Goal: Task Accomplishment & Management: Manage account settings

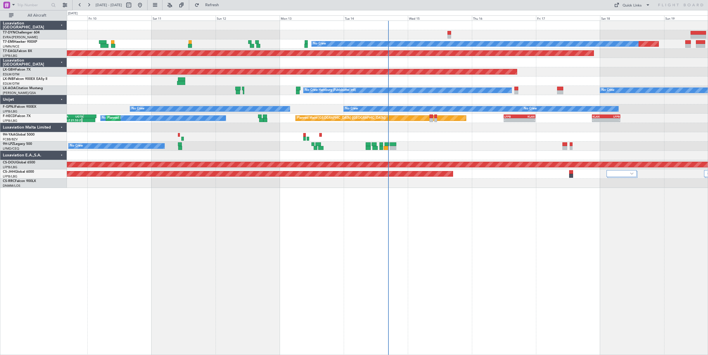
click at [459, 255] on div "Planned Maint No Crew Planned Maint Dubai (Al Maktoum Intl) Planned Maint Nurnb…" at bounding box center [387, 188] width 641 height 334
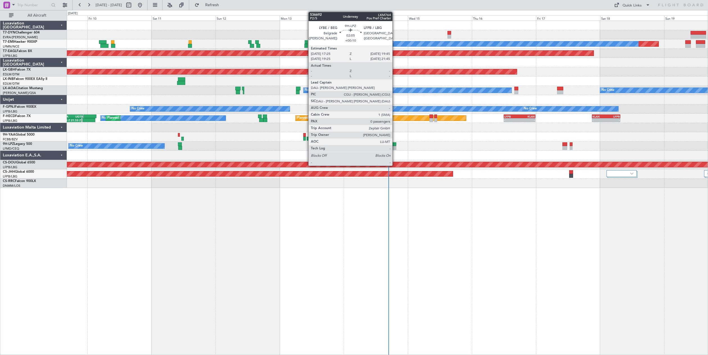
click at [395, 144] on div at bounding box center [393, 144] width 6 height 4
click at [392, 144] on div at bounding box center [393, 144] width 6 height 4
click at [393, 144] on div at bounding box center [393, 144] width 6 height 4
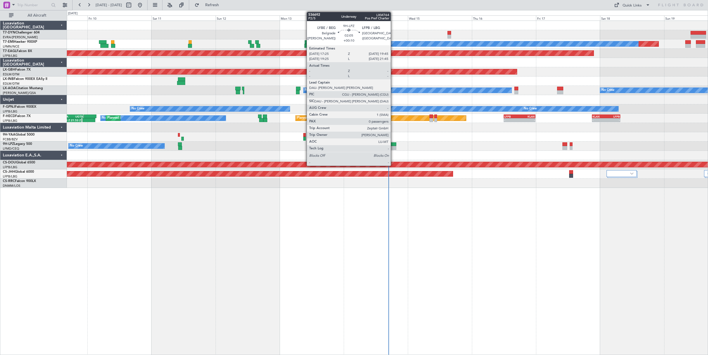
click at [393, 144] on div at bounding box center [393, 144] width 6 height 4
click at [392, 146] on div at bounding box center [393, 144] width 6 height 4
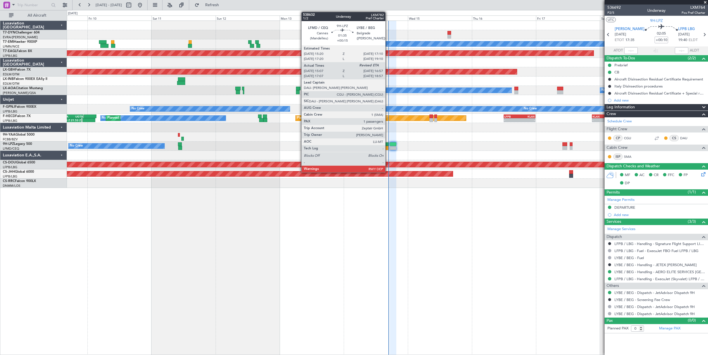
click at [388, 144] on div at bounding box center [386, 144] width 5 height 4
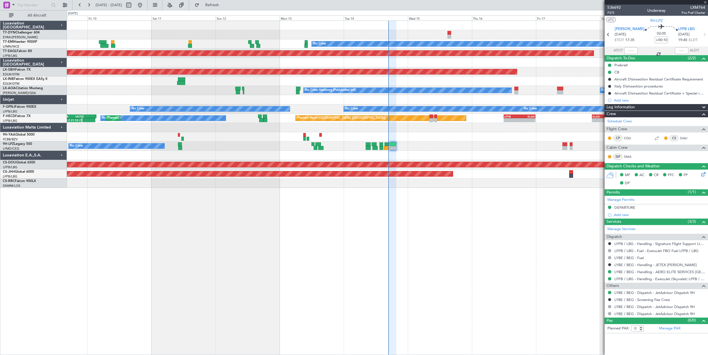
type input "+00:15"
type input "15:17"
type input "1"
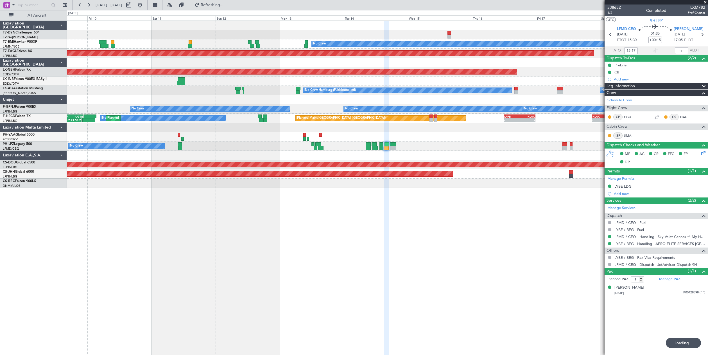
type input "16:49"
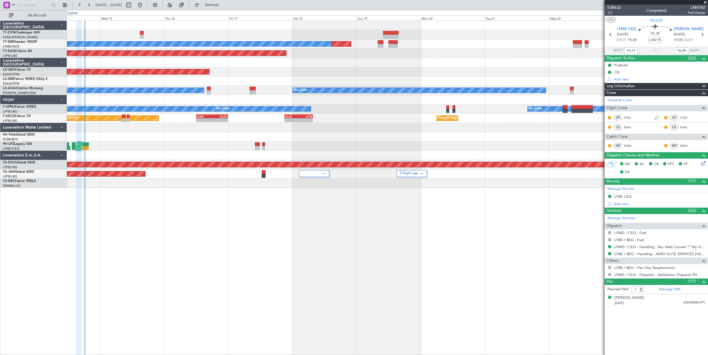
click at [225, 87] on div "Planned Maint No Crew Planned Maint Dubai (Al Maktoum Intl) Planned Maint Nurnb…" at bounding box center [387, 104] width 641 height 167
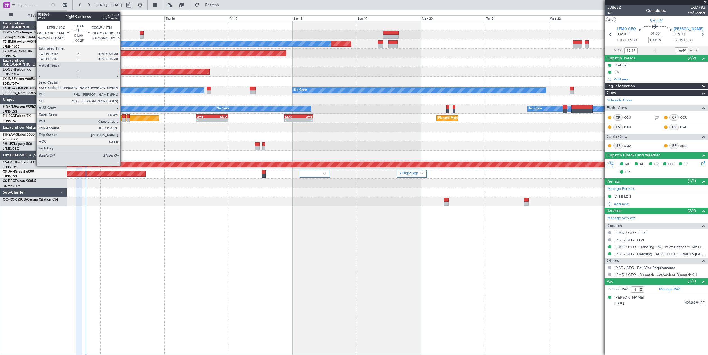
click at [123, 118] on div at bounding box center [123, 120] width 3 height 4
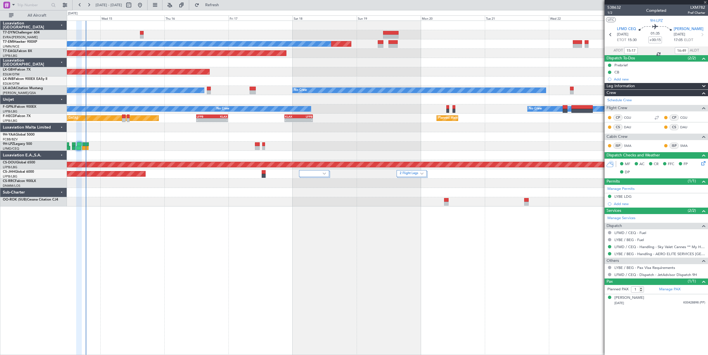
type input "+00:25"
type input "0"
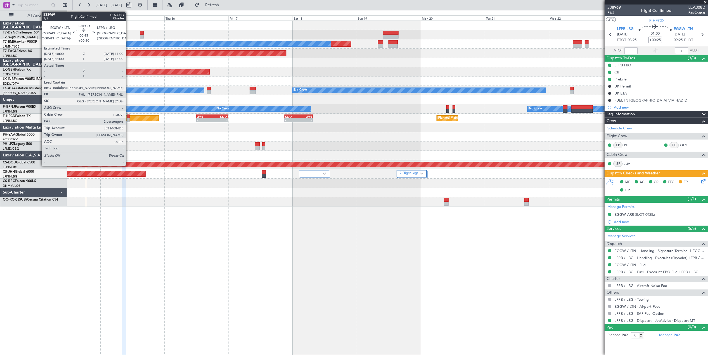
click at [128, 119] on div at bounding box center [128, 120] width 3 height 4
click at [128, 117] on div at bounding box center [128, 116] width 3 height 4
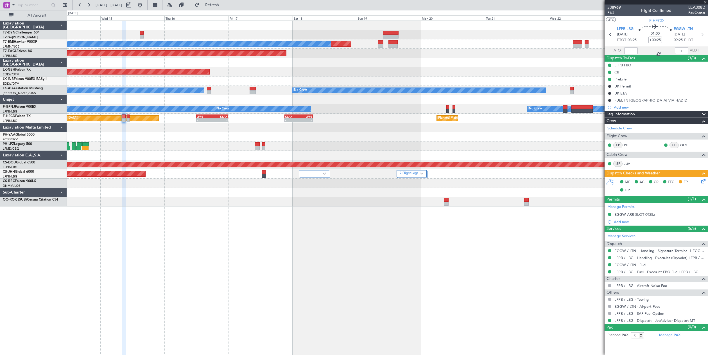
type input "+00:10"
type input "2"
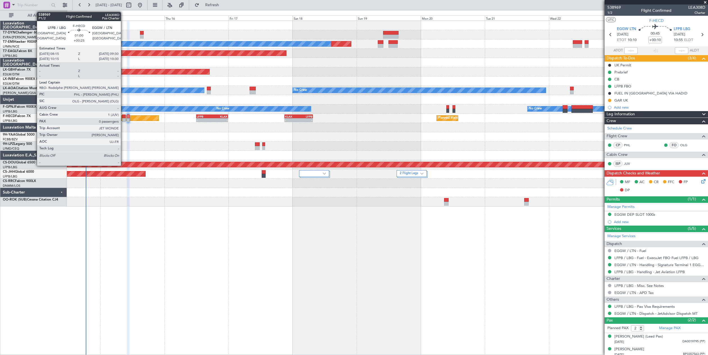
click at [124, 116] on div at bounding box center [123, 116] width 3 height 4
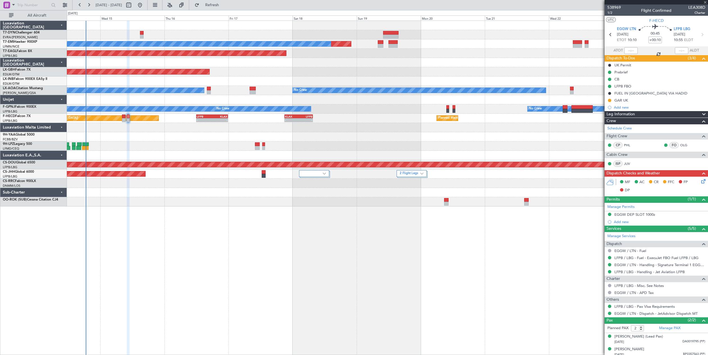
type input "+00:25"
type input "0"
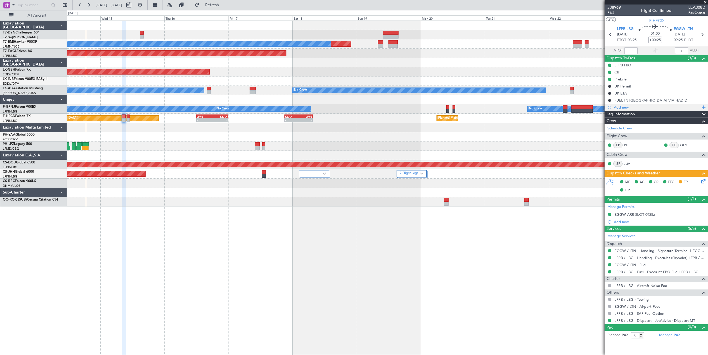
click at [620, 106] on div "Add new" at bounding box center [657, 107] width 86 height 5
click at [620, 106] on li "Add new" at bounding box center [655, 107] width 103 height 7
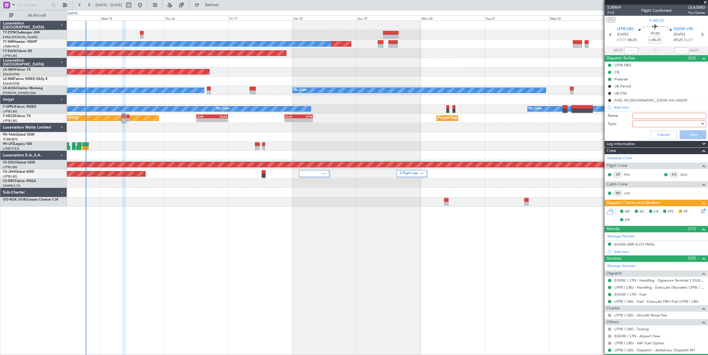
drag, startPoint x: 620, startPoint y: 106, endPoint x: 642, endPoint y: 115, distance: 24.2
click at [642, 115] on input "Name:" at bounding box center [669, 116] width 74 height 6
type input "GAR UK"
click at [646, 122] on div at bounding box center [666, 123] width 65 height 8
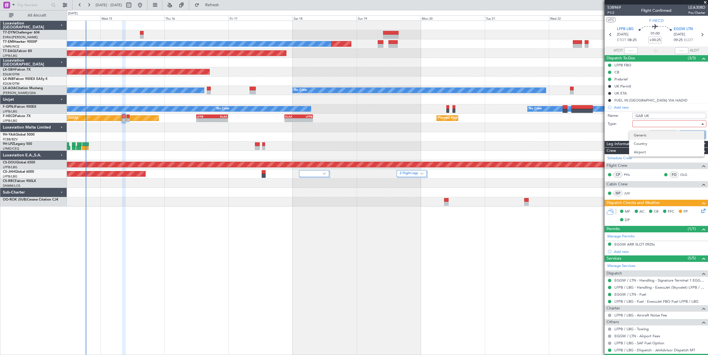
click at [645, 134] on span "Generic" at bounding box center [667, 135] width 66 height 8
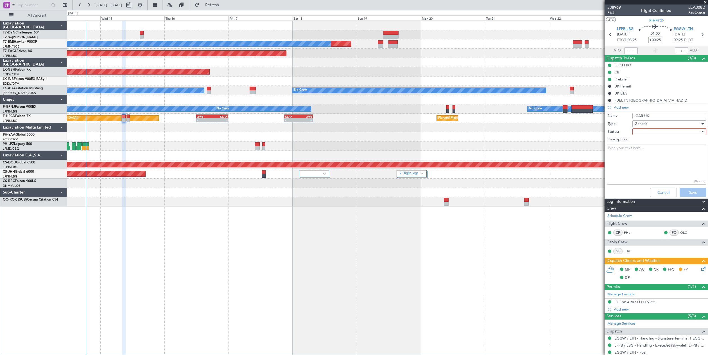
click at [636, 131] on div at bounding box center [666, 131] width 65 height 8
click at [636, 131] on body "14 Oct 2025 - 24 Oct 2025 Refresh Quick Links All Aircraft Planned Maint No Cre…" at bounding box center [354, 177] width 708 height 355
click at [636, 131] on div at bounding box center [666, 131] width 65 height 8
click at [636, 131] on body "14 Oct 2025 - 24 Oct 2025 Refresh Quick Links All Aircraft Planned Maint No Cre…" at bounding box center [354, 177] width 708 height 355
click at [647, 153] on span "In Progress" at bounding box center [667, 151] width 66 height 8
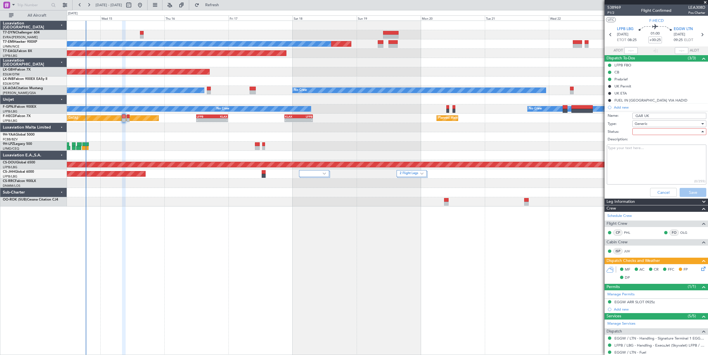
click at [647, 153] on textarea "Description:" at bounding box center [656, 164] width 99 height 40
click at [689, 191] on button "Save" at bounding box center [692, 192] width 27 height 9
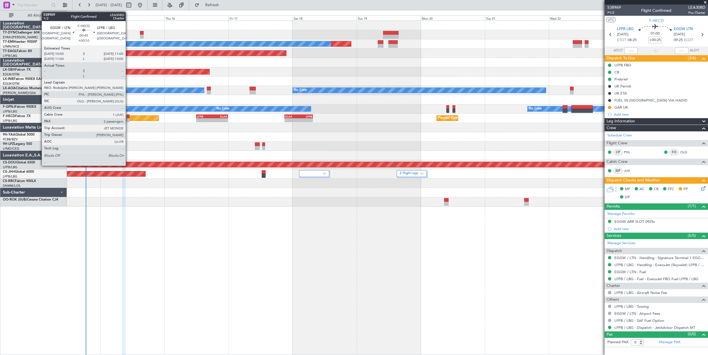
click at [128, 116] on div at bounding box center [128, 116] width 3 height 4
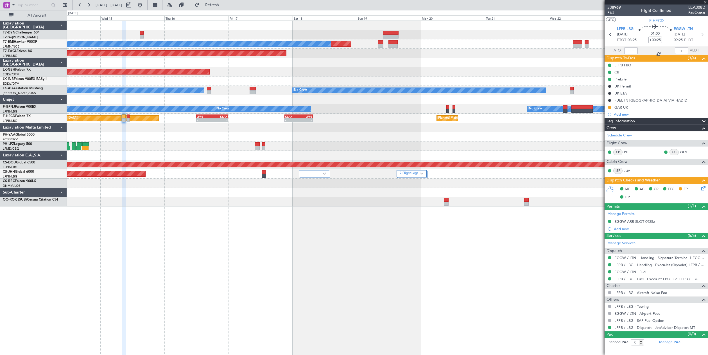
type input "+00:10"
type input "2"
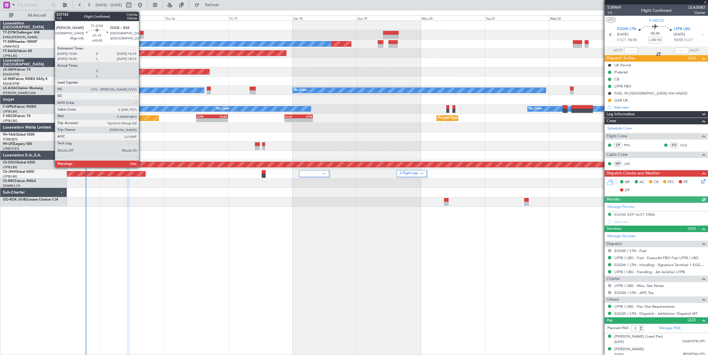
click at [141, 31] on div at bounding box center [141, 33] width 3 height 4
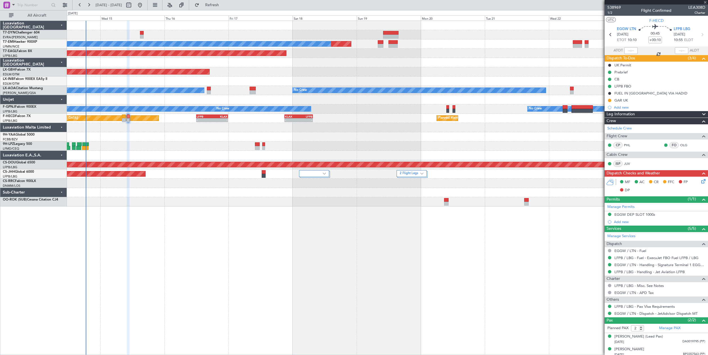
type input "+00:05"
type input "6"
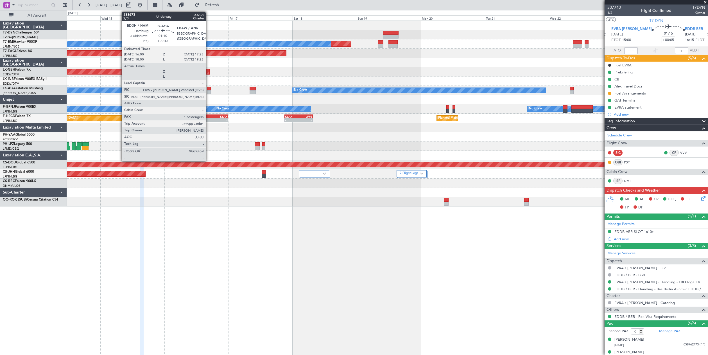
click at [208, 88] on div at bounding box center [209, 89] width 4 height 4
click at [208, 87] on div at bounding box center [209, 89] width 4 height 4
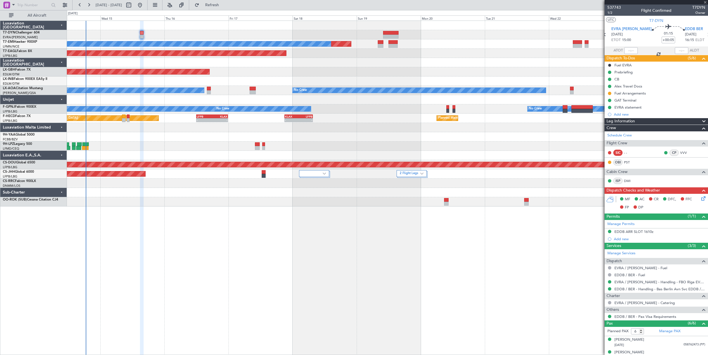
type input "+00:15"
type input "1"
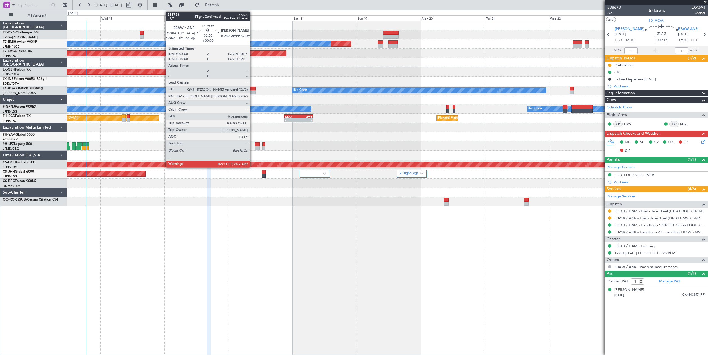
click at [252, 87] on div at bounding box center [253, 89] width 6 height 4
click at [252, 89] on div at bounding box center [253, 89] width 6 height 4
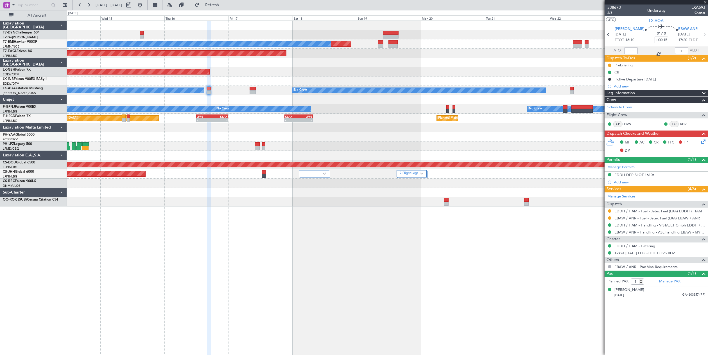
type input "0"
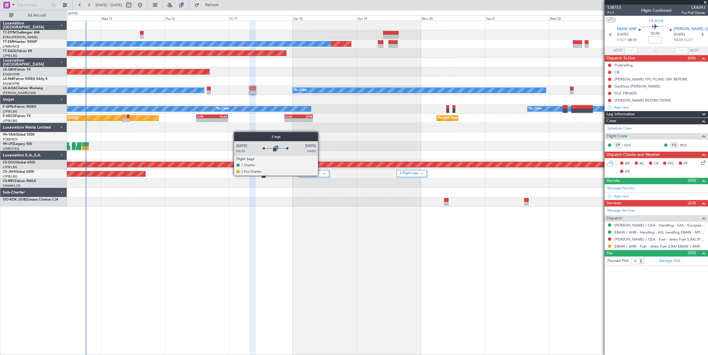
click at [320, 175] on div at bounding box center [314, 173] width 30 height 7
click at [324, 173] on img at bounding box center [324, 173] width 3 height 2
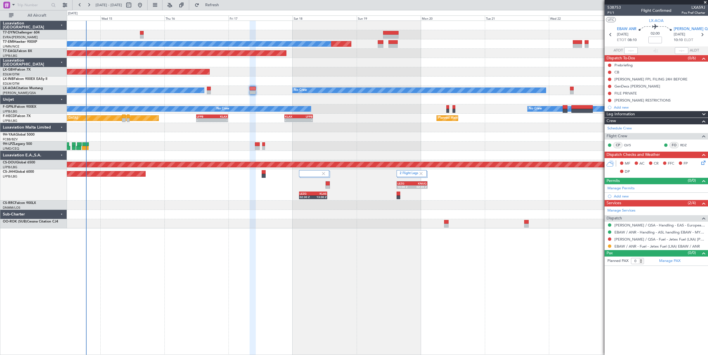
click at [705, 3] on span at bounding box center [705, 2] width 6 height 5
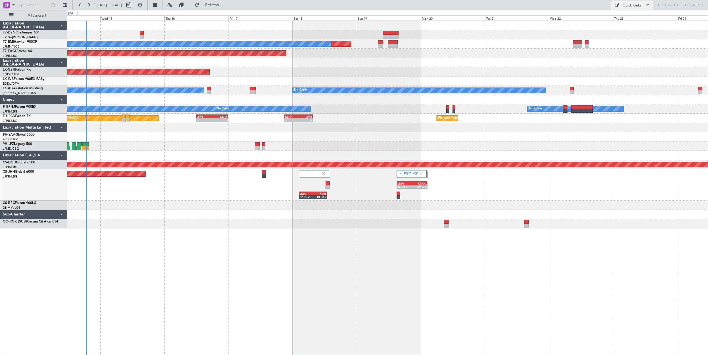
click at [637, 5] on div "Quick Links" at bounding box center [631, 6] width 19 height 6
click at [636, 18] on button "Trip Builder" at bounding box center [632, 18] width 42 height 13
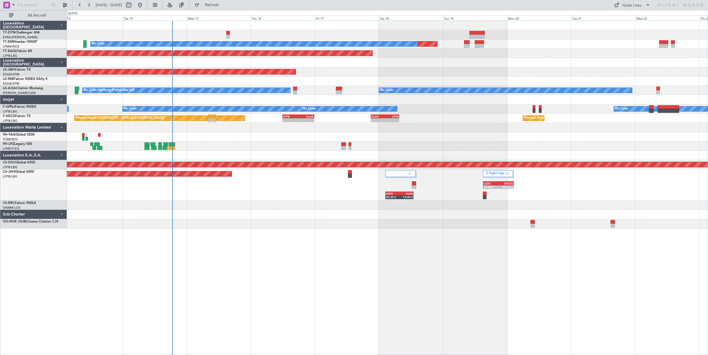
click at [216, 132] on div "Planned Maint No Crew Planned Maint Dubai (Al Maktoum Intl) Planned Maint Nurnb…" at bounding box center [387, 124] width 641 height 207
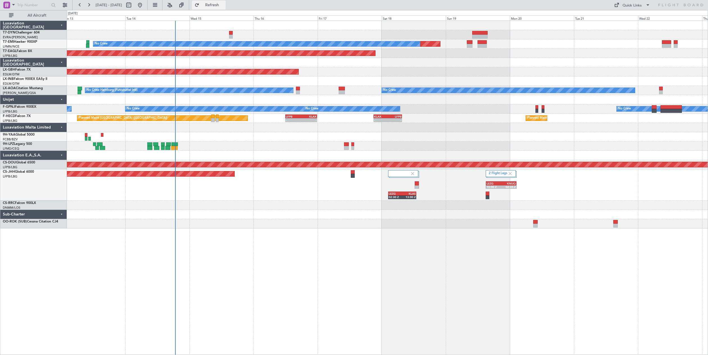
click at [221, 4] on span "Refresh" at bounding box center [212, 5] width 24 height 4
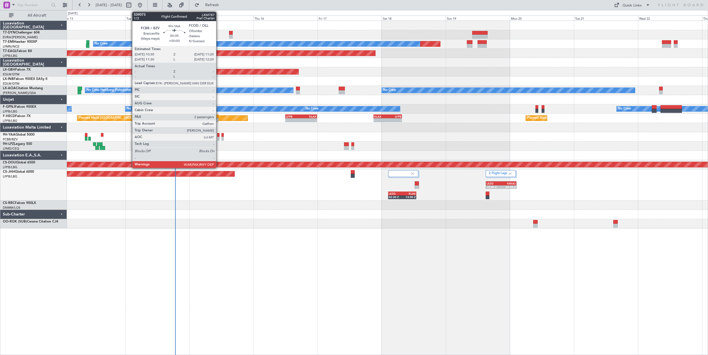
click at [219, 135] on div at bounding box center [218, 135] width 2 height 4
click at [217, 135] on div at bounding box center [218, 135] width 2 height 4
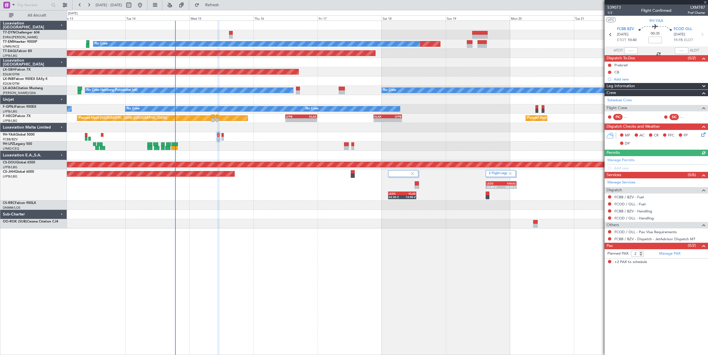
click at [696, 8] on span "LXM787" at bounding box center [696, 7] width 17 height 6
click at [613, 12] on span "1/2" at bounding box center [613, 12] width 13 height 5
click at [224, 5] on span "Refresh" at bounding box center [212, 5] width 24 height 4
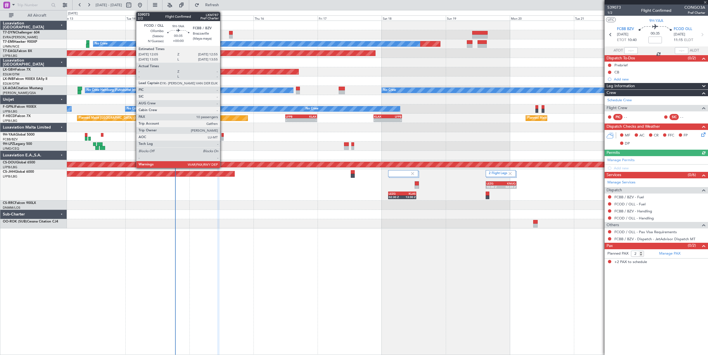
click at [223, 134] on div at bounding box center [222, 135] width 2 height 4
click at [222, 134] on div at bounding box center [222, 135] width 2 height 4
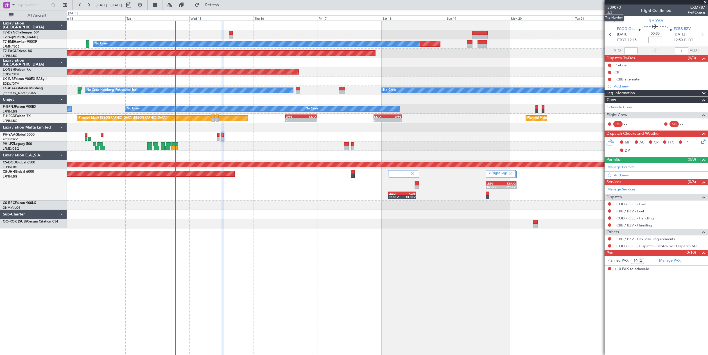
click at [608, 12] on mat-tooltip-component "Trip Number" at bounding box center [614, 17] width 28 height 15
click at [611, 11] on span "2/2" at bounding box center [613, 12] width 13 height 5
click at [223, 6] on span "Refresh" at bounding box center [212, 5] width 24 height 4
click at [618, 7] on span "539073" at bounding box center [613, 7] width 13 height 6
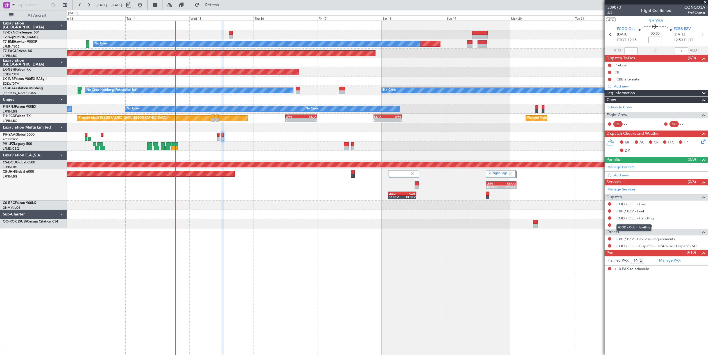
click at [626, 217] on link "FCOD / OLL - Handling" at bounding box center [633, 218] width 39 height 5
click at [627, 220] on mat-tooltip-component "FCOD / OLL - Handling" at bounding box center [633, 227] width 43 height 15
click at [627, 217] on link "FCOD / OLL - Handling" at bounding box center [633, 218] width 39 height 5
click at [633, 226] on link "FCBB / BZV - Handling" at bounding box center [633, 225] width 38 height 5
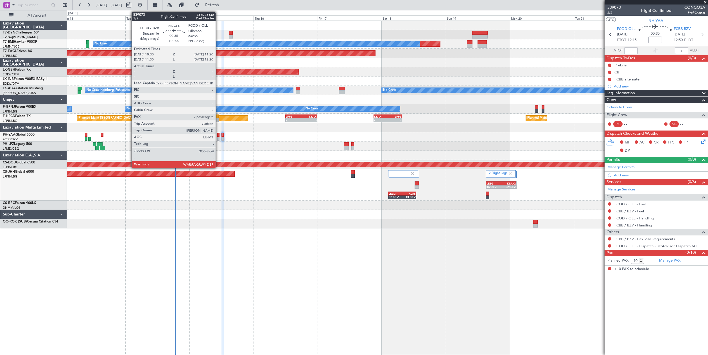
click at [218, 136] on div at bounding box center [218, 135] width 2 height 4
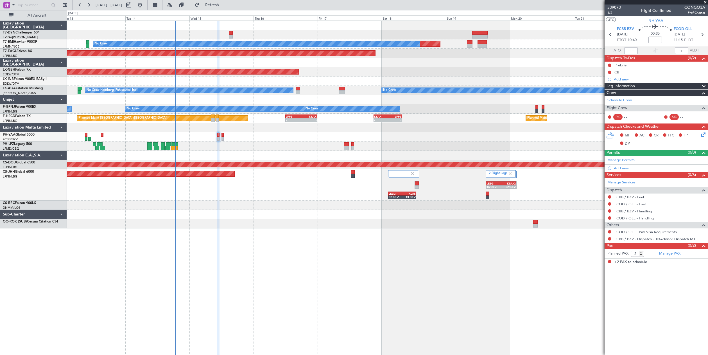
click at [629, 210] on link "FCBB / BZV - Handling" at bounding box center [633, 210] width 38 height 5
click at [635, 217] on link "FCOD / OLL - Handling" at bounding box center [633, 218] width 39 height 5
click at [224, 6] on span "Refresh" at bounding box center [212, 5] width 24 height 4
click at [224, 3] on span "Refresh" at bounding box center [212, 5] width 24 height 4
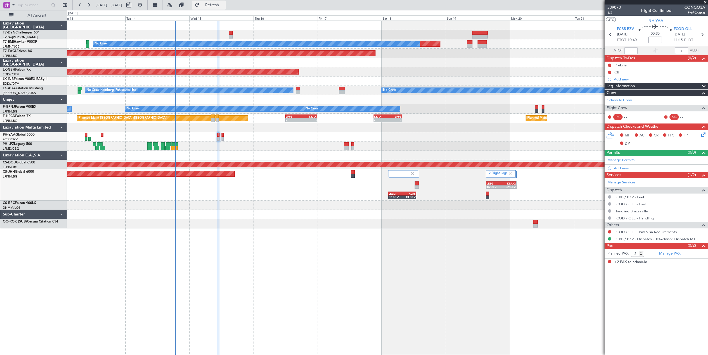
click at [220, 6] on span "Refresh" at bounding box center [212, 5] width 24 height 4
click at [220, 6] on span "Refreshing..." at bounding box center [212, 5] width 24 height 4
click at [210, 4] on button "Refresh" at bounding box center [209, 5] width 34 height 9
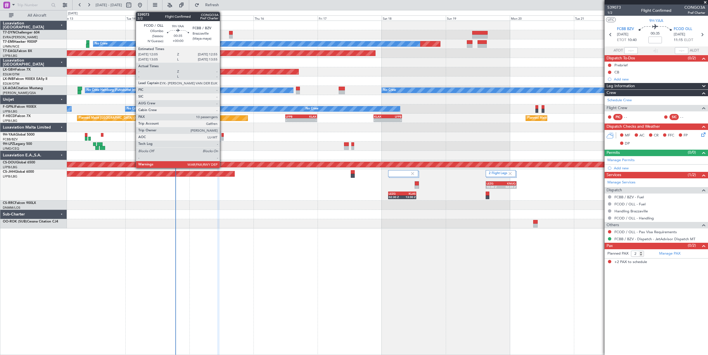
click at [222, 134] on div at bounding box center [222, 135] width 2 height 4
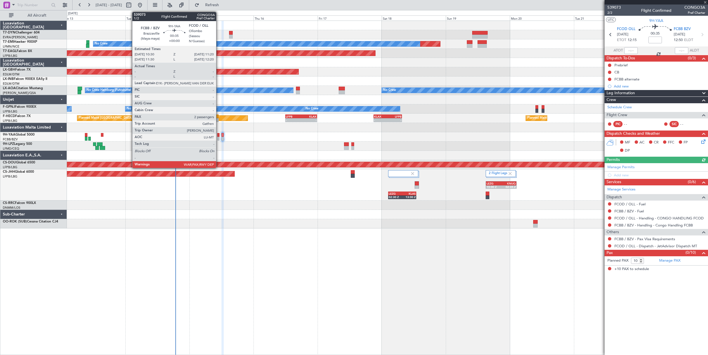
click at [219, 135] on div at bounding box center [218, 135] width 2 height 4
click at [217, 134] on div at bounding box center [218, 135] width 2 height 4
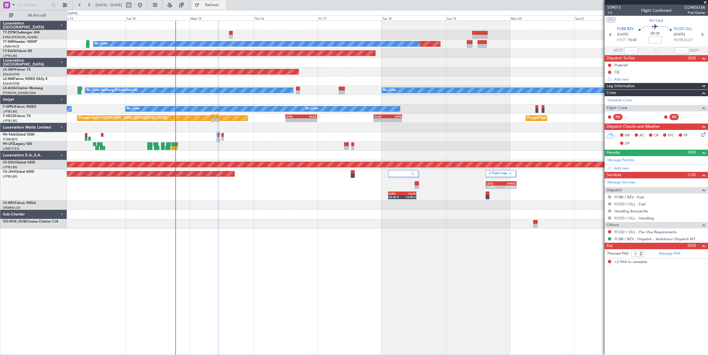
click at [222, 4] on span "Refresh" at bounding box center [212, 5] width 24 height 4
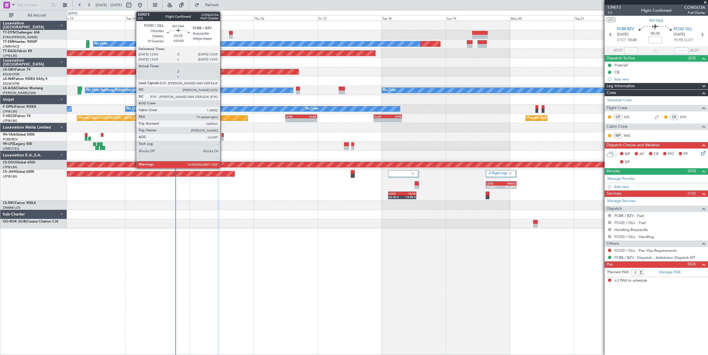
click at [223, 137] on div at bounding box center [222, 139] width 2 height 4
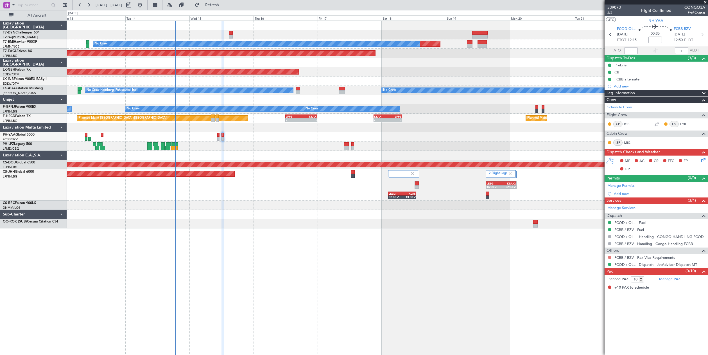
click at [609, 257] on button at bounding box center [609, 256] width 3 height 3
click at [591, 325] on span "Confirmed" at bounding box center [593, 324] width 17 height 6
click at [591, 325] on div "Planned Maint No Crew Planned Maint Dubai (Al Maktoum Intl) Planned Maint Nurnb…" at bounding box center [387, 188] width 641 height 334
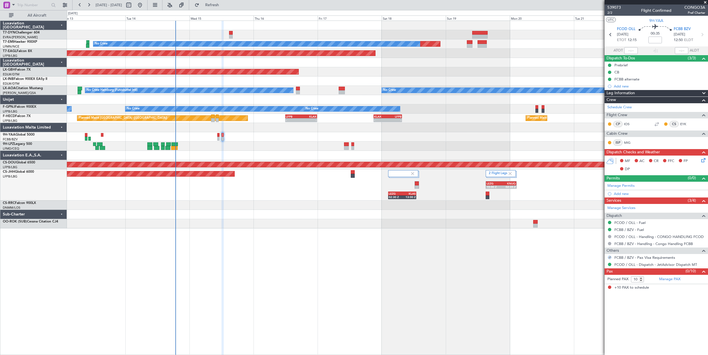
click at [609, 257] on div at bounding box center [609, 256] width 3 height 3
click at [609, 257] on button at bounding box center [609, 256] width 3 height 3
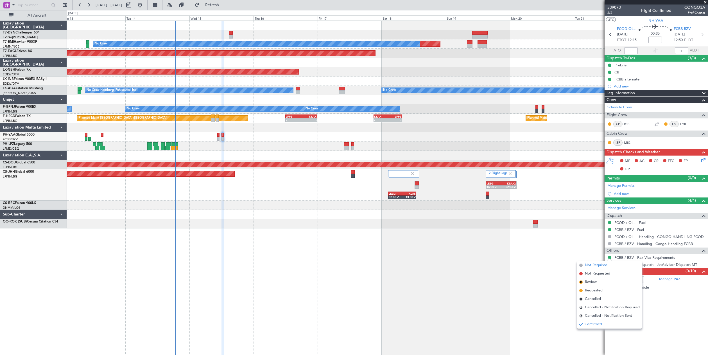
click at [600, 265] on span "Not Required" at bounding box center [596, 265] width 22 height 6
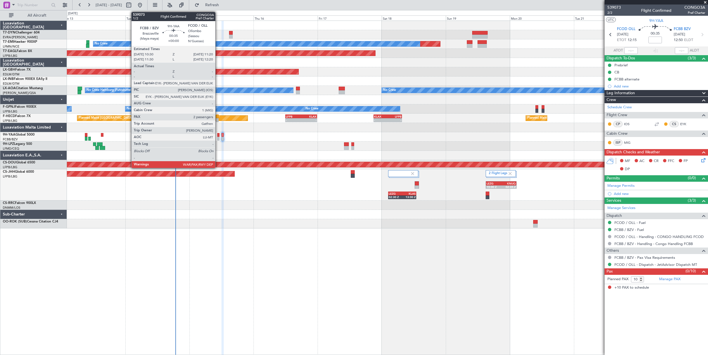
click at [218, 134] on div at bounding box center [218, 135] width 2 height 4
click at [218, 135] on div at bounding box center [218, 135] width 2 height 4
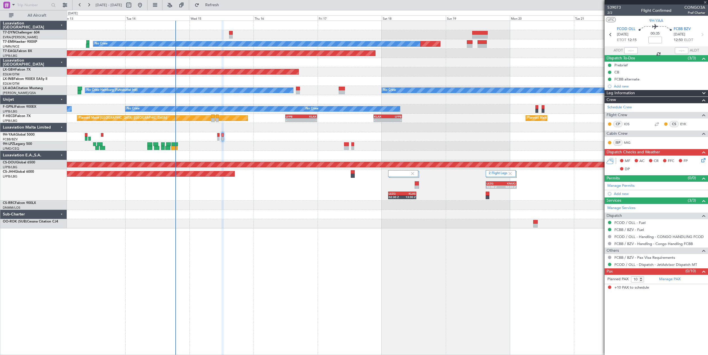
type input "2"
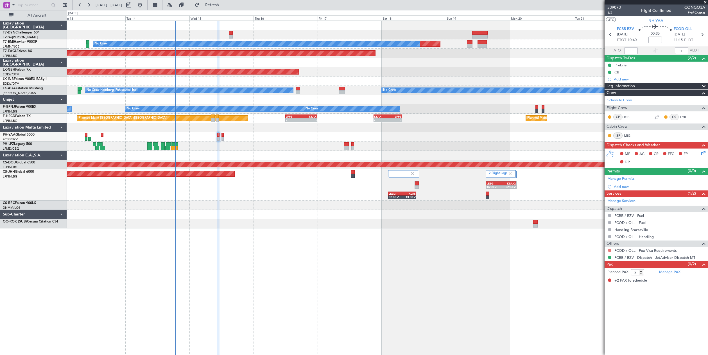
click at [610, 249] on button at bounding box center [609, 249] width 3 height 3
click at [598, 257] on span "Not Required" at bounding box center [596, 258] width 22 height 6
click at [598, 257] on div "Planned Maint No Crew Planned Maint Dubai (Al Maktoum Intl) Planned Maint Nurnb…" at bounding box center [387, 188] width 641 height 334
click at [611, 11] on span "1/2" at bounding box center [613, 12] width 13 height 5
click at [702, 154] on icon at bounding box center [702, 152] width 4 height 4
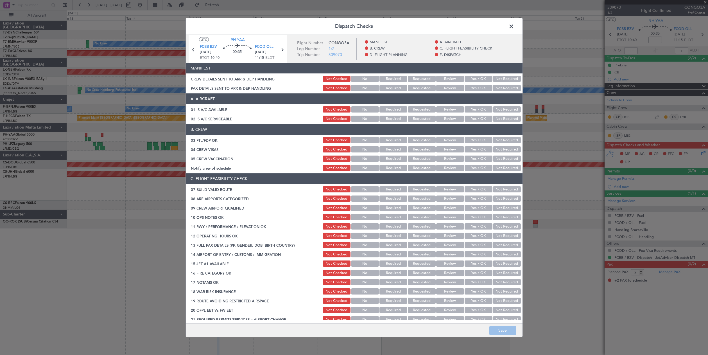
click at [477, 80] on button "Yes / OK" at bounding box center [478, 79] width 28 height 6
click at [480, 85] on button "Yes / OK" at bounding box center [478, 88] width 28 height 6
click at [502, 327] on button "Save" at bounding box center [502, 330] width 27 height 9
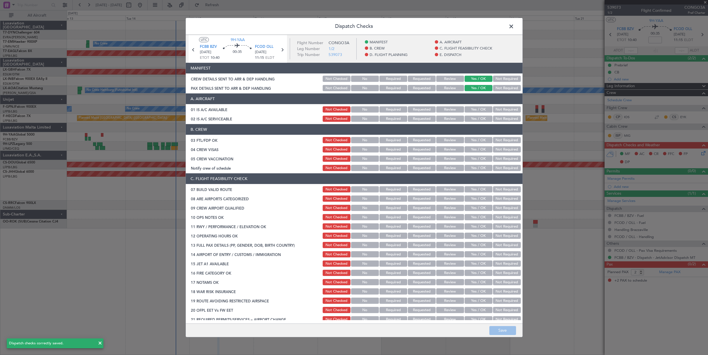
click at [514, 24] on span at bounding box center [514, 27] width 0 height 11
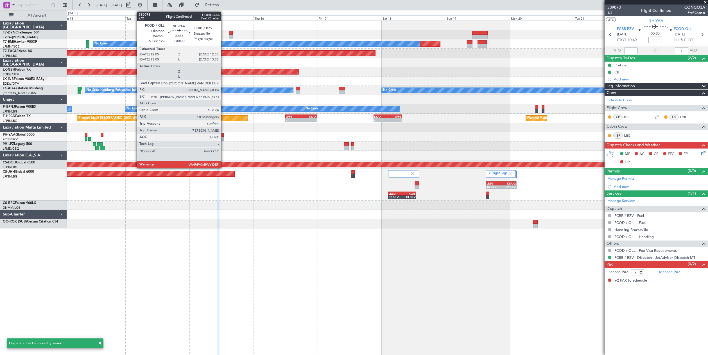
click at [223, 133] on div at bounding box center [222, 135] width 2 height 4
click at [222, 134] on div at bounding box center [222, 135] width 2 height 4
click at [223, 135] on div at bounding box center [222, 135] width 2 height 4
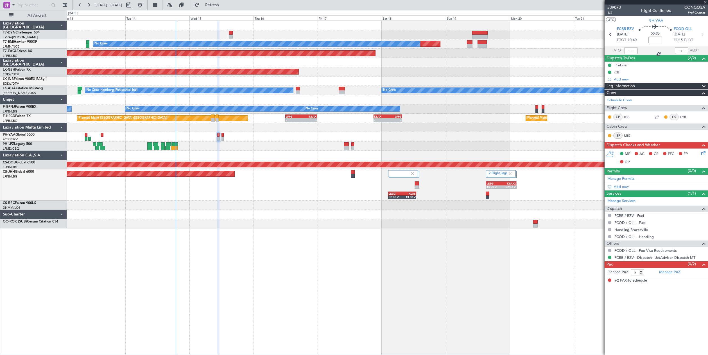
type input "10"
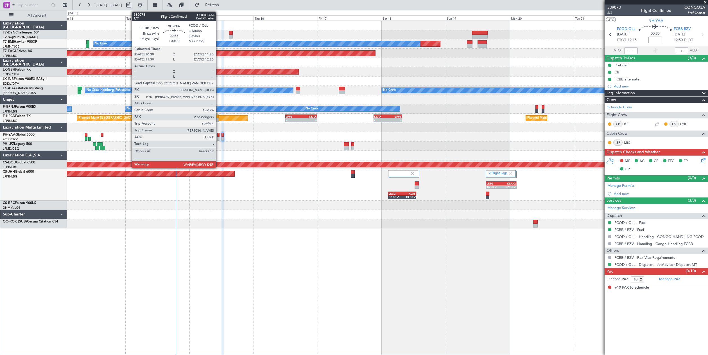
click at [218, 135] on div at bounding box center [218, 135] width 2 height 4
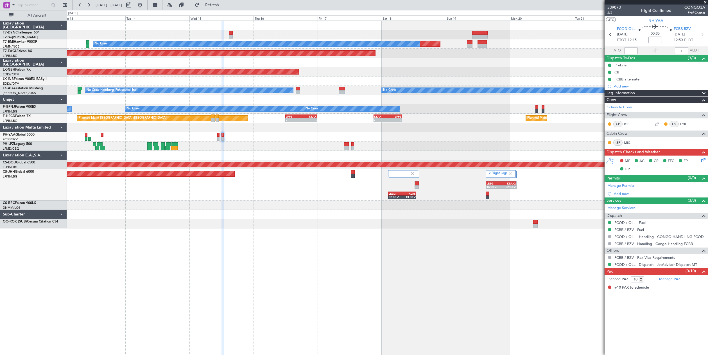
click at [704, 160] on icon at bounding box center [702, 159] width 4 height 4
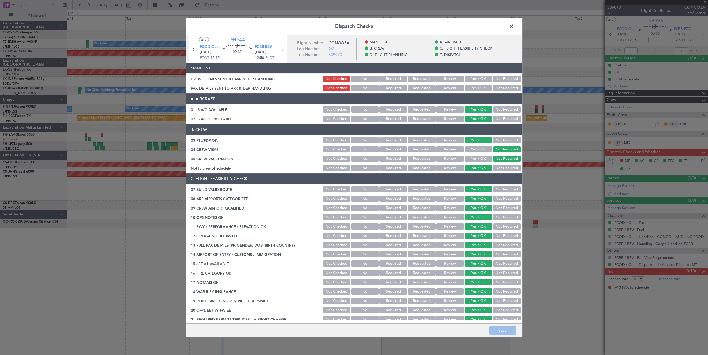
click at [480, 75] on div "Yes / OK" at bounding box center [478, 79] width 28 height 8
click at [480, 78] on button "Yes / OK" at bounding box center [478, 79] width 28 height 6
drag, startPoint x: 480, startPoint y: 78, endPoint x: 478, endPoint y: 90, distance: 12.6
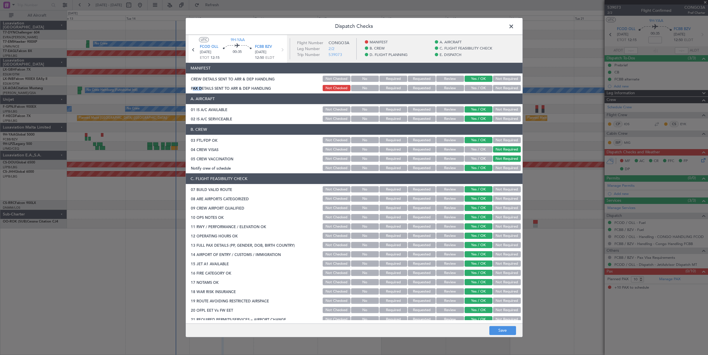
click at [478, 90] on button "Yes / OK" at bounding box center [478, 88] width 28 height 6
click at [504, 333] on button "Save" at bounding box center [502, 330] width 27 height 9
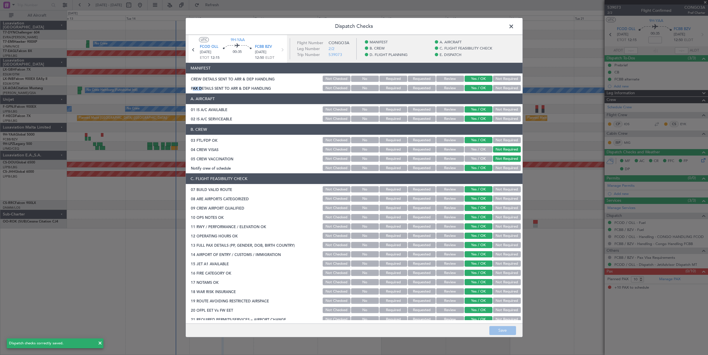
type input "-00:05"
click at [514, 25] on span at bounding box center [514, 27] width 0 height 11
click at [510, 25] on div at bounding box center [387, 25] width 641 height 9
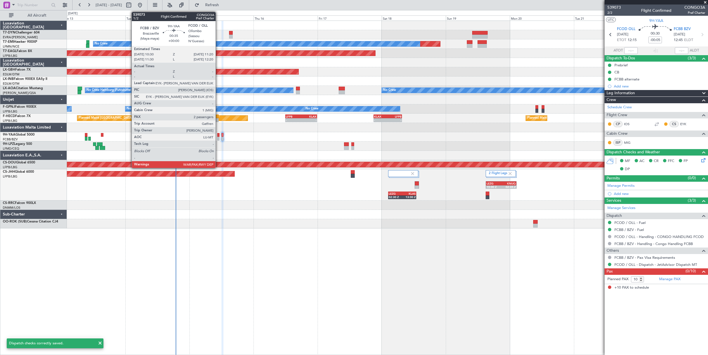
click at [218, 134] on div at bounding box center [218, 135] width 2 height 4
click at [219, 135] on div at bounding box center [218, 135] width 2 height 4
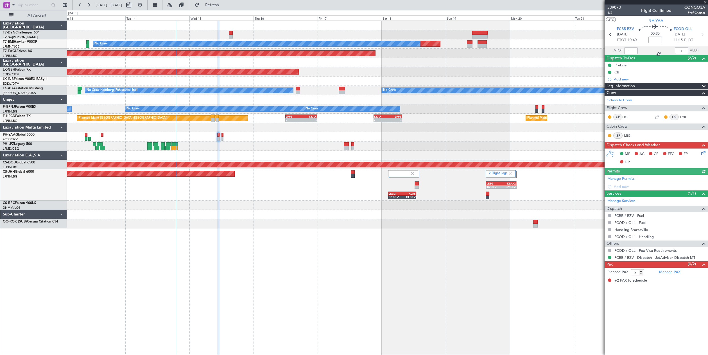
click at [704, 153] on icon at bounding box center [702, 152] width 4 height 4
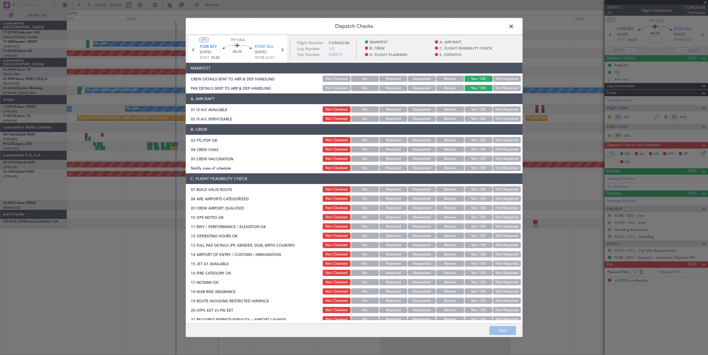
click at [514, 24] on span at bounding box center [514, 27] width 0 height 11
click at [511, 24] on div at bounding box center [387, 25] width 641 height 9
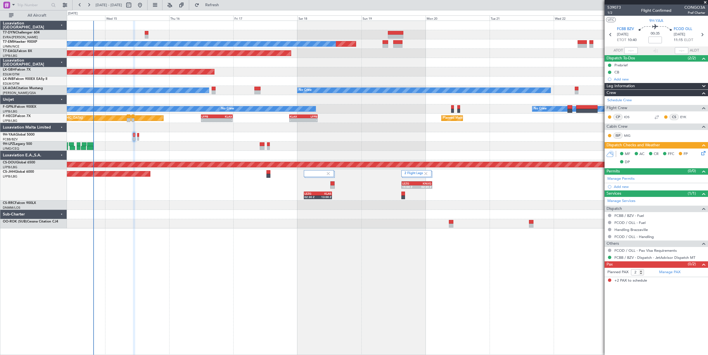
click at [443, 81] on div "Planned Maint No Crew Planned Maint Dubai (Al Maktoum Intl) Planned Maint Nurnb…" at bounding box center [387, 124] width 641 height 207
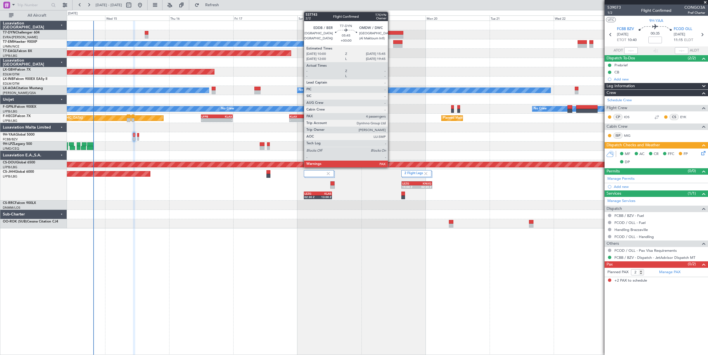
click at [391, 34] on div at bounding box center [395, 33] width 15 height 4
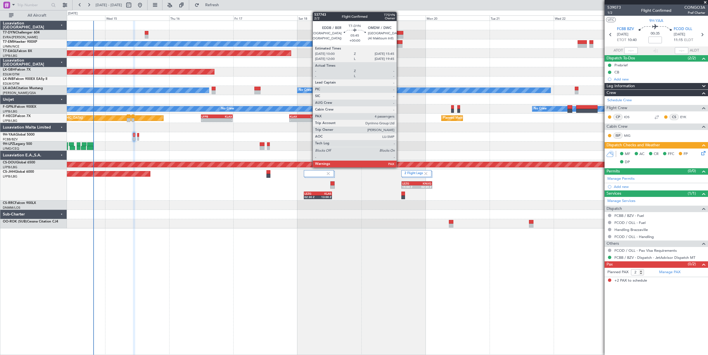
click at [399, 32] on div at bounding box center [395, 33] width 15 height 4
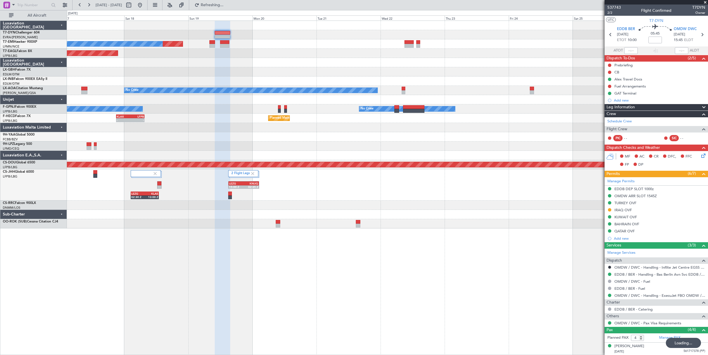
click at [358, 63] on div "Planned Maint No Crew Planned Maint Dubai (Al Maktoum Intl) Planned Maint Nurnb…" at bounding box center [387, 124] width 641 height 207
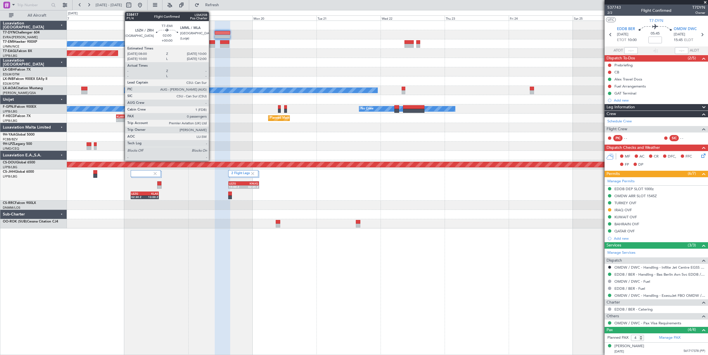
click at [211, 41] on div at bounding box center [212, 42] width 6 height 4
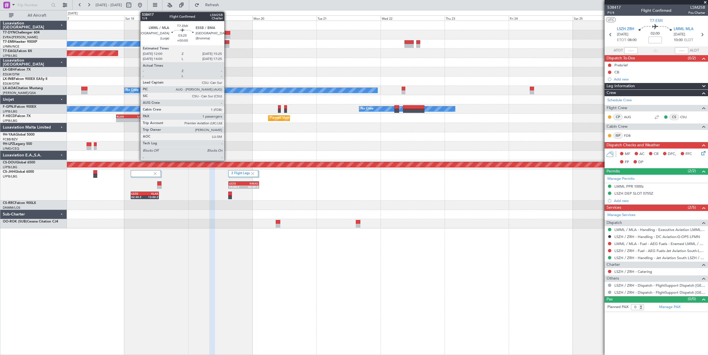
click at [227, 40] on div at bounding box center [224, 42] width 9 height 4
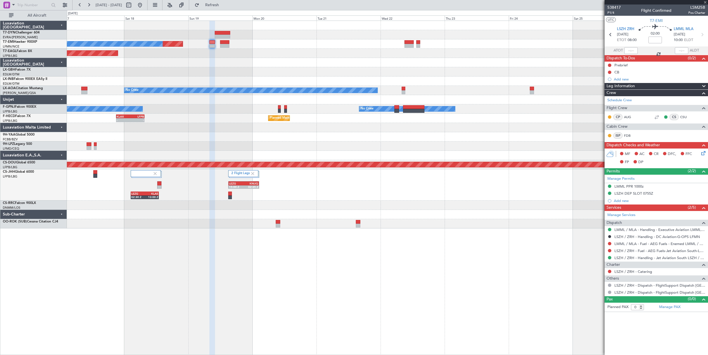
type input "1"
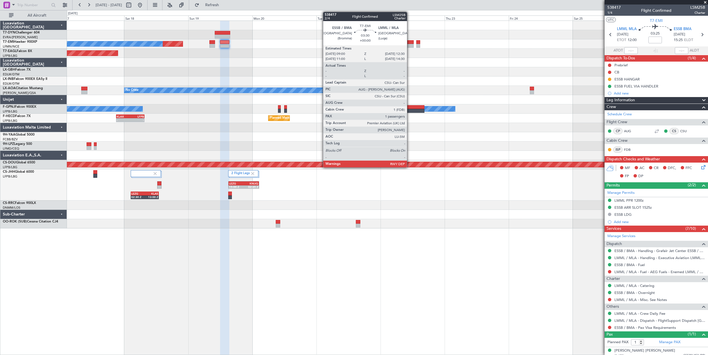
click at [409, 41] on div at bounding box center [409, 42] width 10 height 4
click at [407, 41] on div at bounding box center [409, 42] width 10 height 4
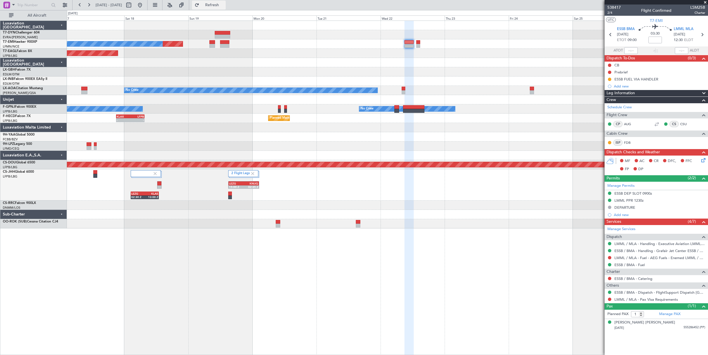
click at [224, 4] on span "Refresh" at bounding box center [212, 5] width 24 height 4
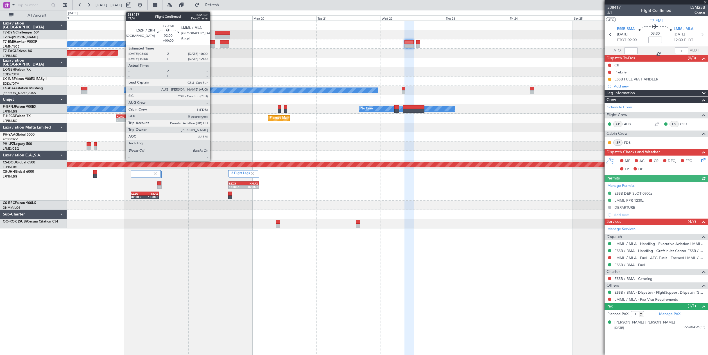
click at [212, 44] on div at bounding box center [212, 46] width 6 height 4
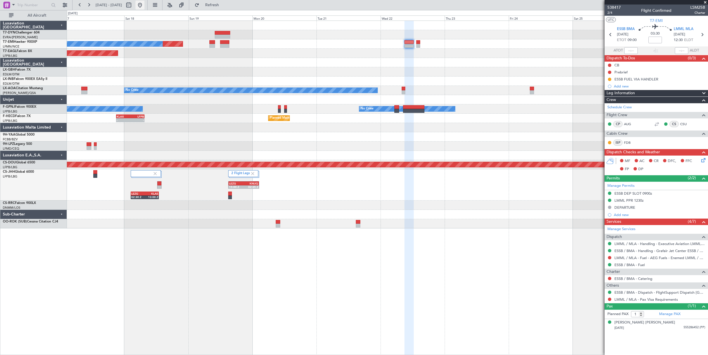
click at [144, 6] on button at bounding box center [139, 5] width 9 height 9
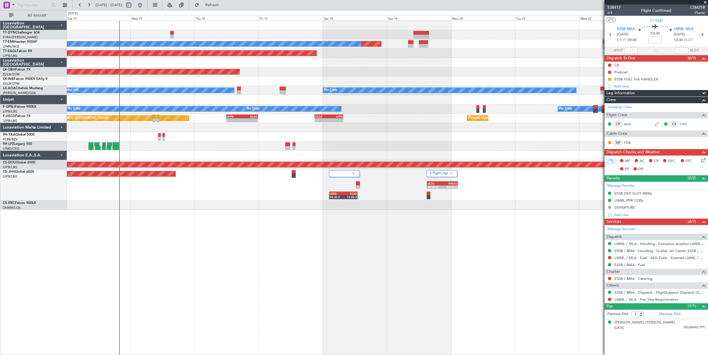
click at [274, 99] on div "Planned Maint No Crew Planned Maint Dubai (Al Maktoum Intl) Planned Maint Nurnb…" at bounding box center [387, 115] width 641 height 189
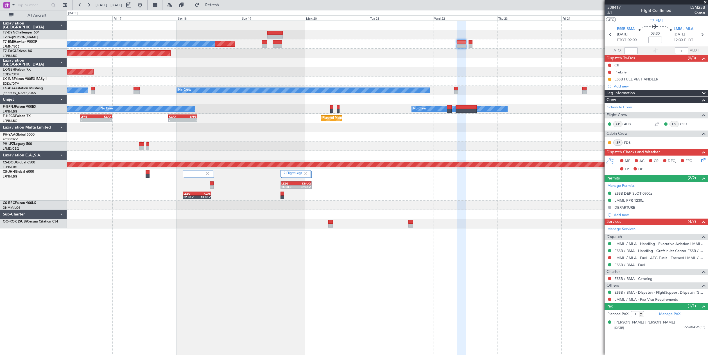
click at [311, 52] on div "Planned Maint No Crew Planned Maint Dubai (Al Maktoum Intl) Planned Maint Nurnb…" at bounding box center [387, 124] width 641 height 207
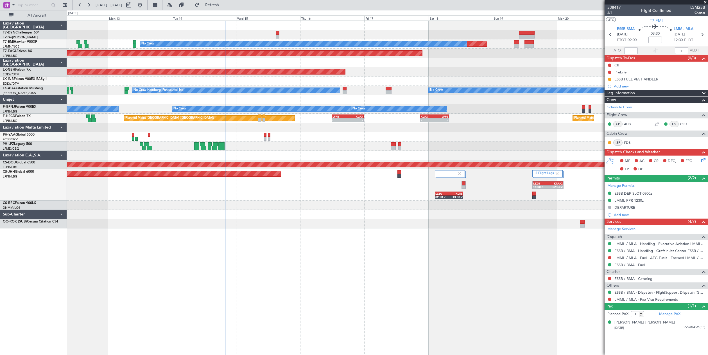
click at [527, 47] on div "Planned Maint No Crew Planned Maint Dubai (Al Maktoum Intl) Planned Maint Nurnb…" at bounding box center [387, 124] width 641 height 207
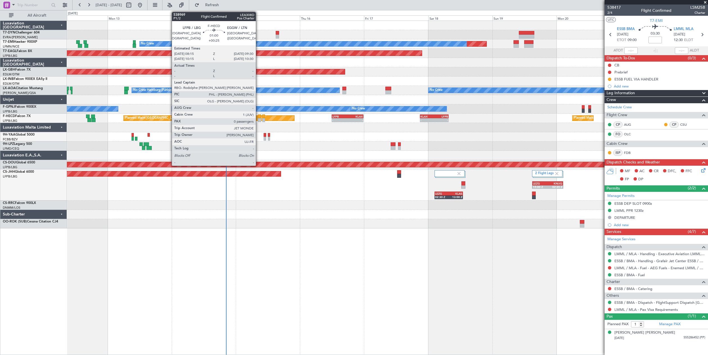
click at [258, 116] on div at bounding box center [259, 116] width 3 height 4
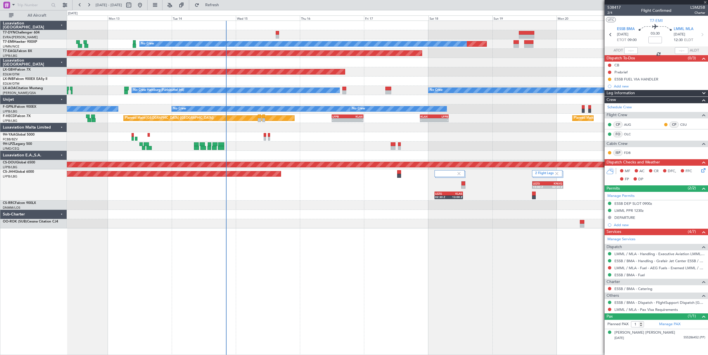
type input "+00:25"
type input "0"
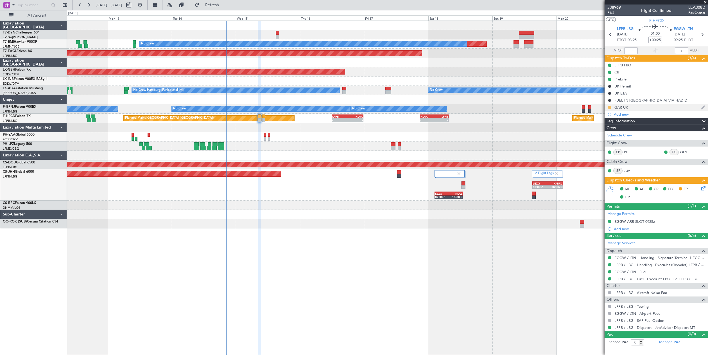
click at [610, 107] on button at bounding box center [609, 107] width 3 height 3
click at [608, 132] on span "Completed" at bounding box center [611, 132] width 19 height 6
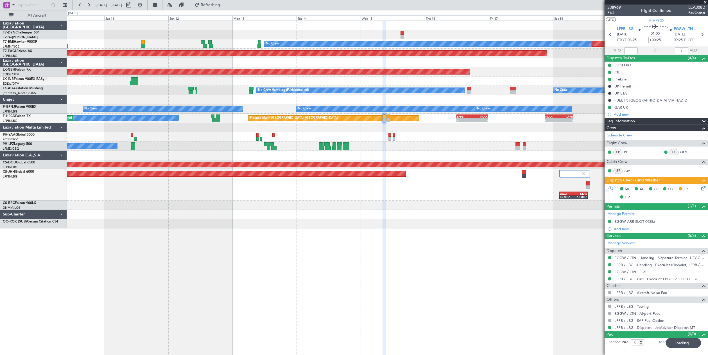
click at [242, 41] on div "Planned Maint No Crew Planned Maint [GEOGRAPHIC_DATA] (Al Maktoum Intl) Planned…" at bounding box center [387, 124] width 641 height 207
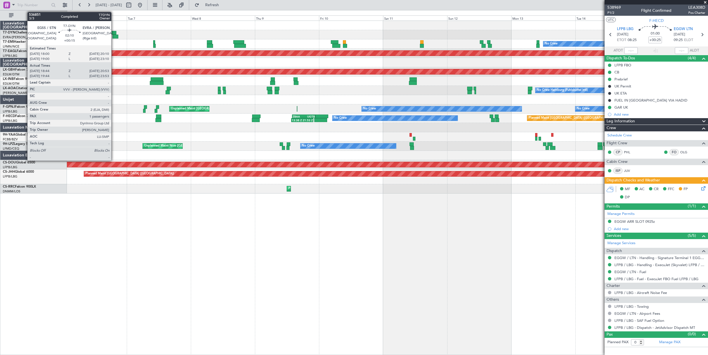
click at [114, 35] on div at bounding box center [115, 37] width 6 height 4
click at [116, 34] on div at bounding box center [113, 33] width 6 height 4
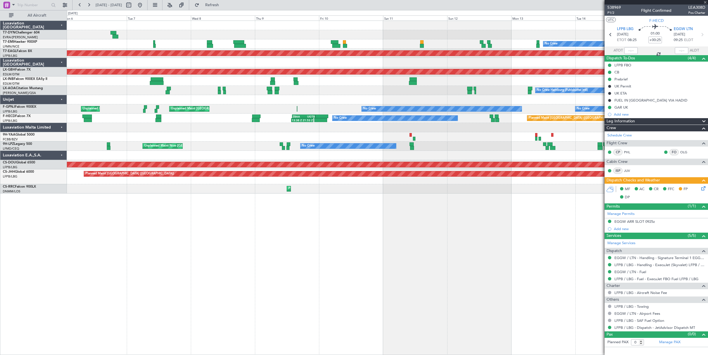
type input "+00:15"
type input "18:44"
type input "20:53"
type input "1"
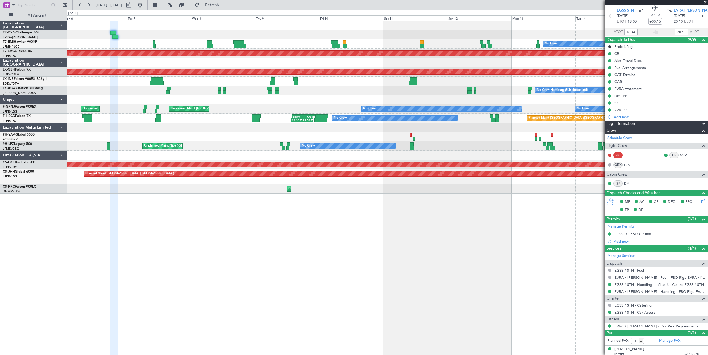
scroll to position [22, 0]
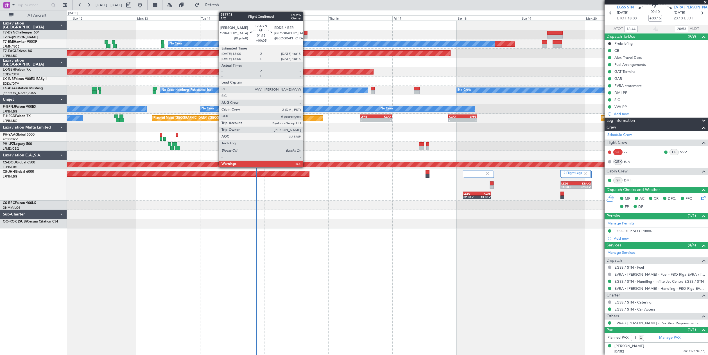
click at [305, 31] on div at bounding box center [305, 33] width 3 height 4
click at [305, 34] on div at bounding box center [305, 33] width 3 height 4
click at [305, 32] on div at bounding box center [305, 33] width 3 height 4
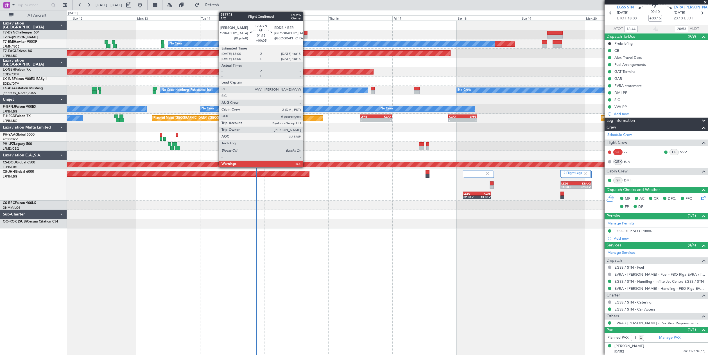
click at [305, 32] on div at bounding box center [305, 33] width 3 height 4
click at [305, 31] on div at bounding box center [305, 33] width 3 height 4
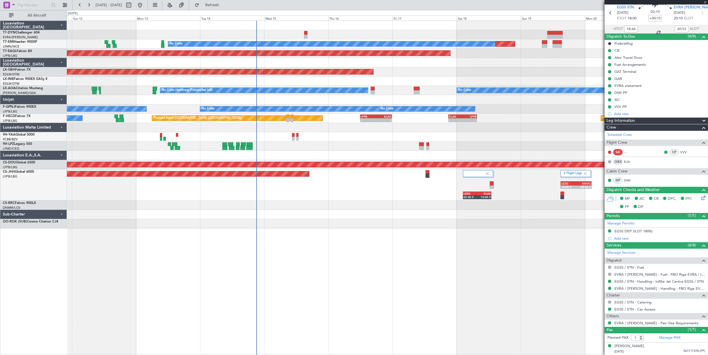
type input "+00:05"
type input "6"
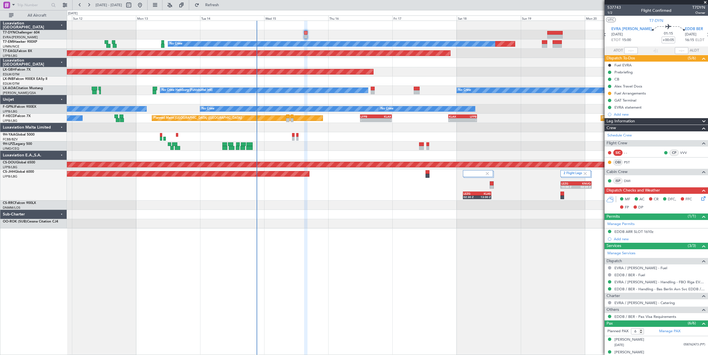
scroll to position [28, 0]
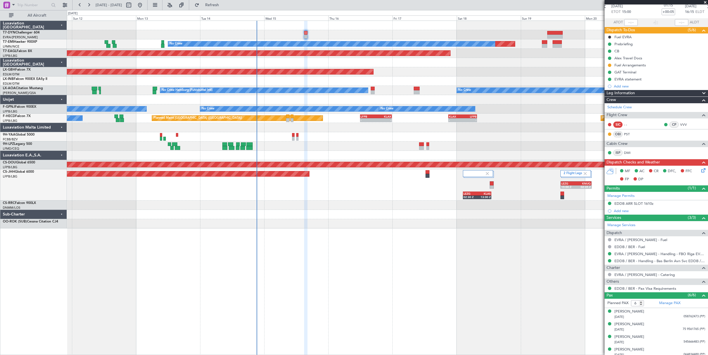
click at [98, 47] on div "Planned Maint No Crew" at bounding box center [387, 43] width 641 height 9
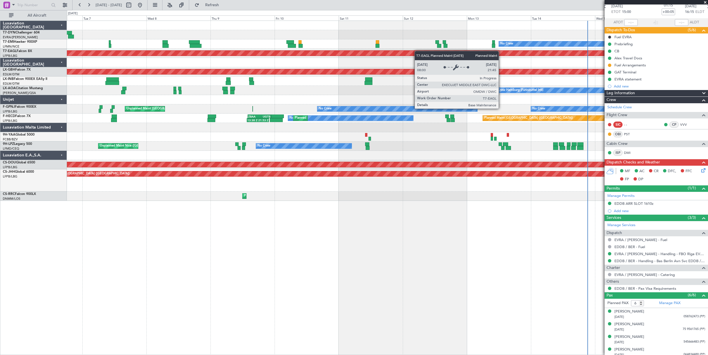
click at [448, 53] on div "Planned Maint Dubai (Al Maktoum Intl)" at bounding box center [104, 53] width 1354 height 5
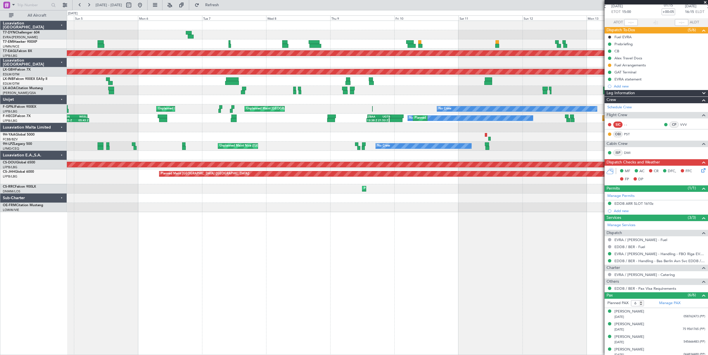
click at [208, 35] on div at bounding box center [387, 34] width 641 height 9
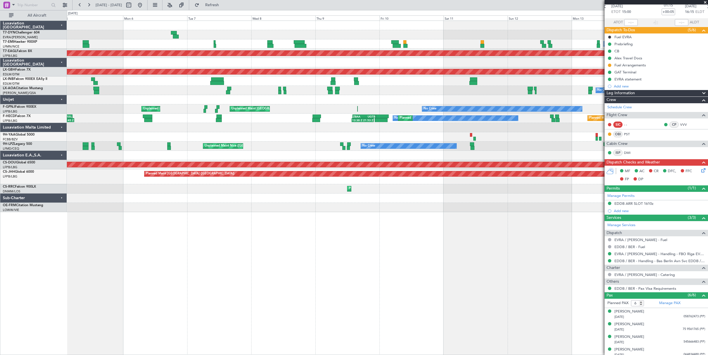
click at [208, 35] on div at bounding box center [387, 34] width 641 height 9
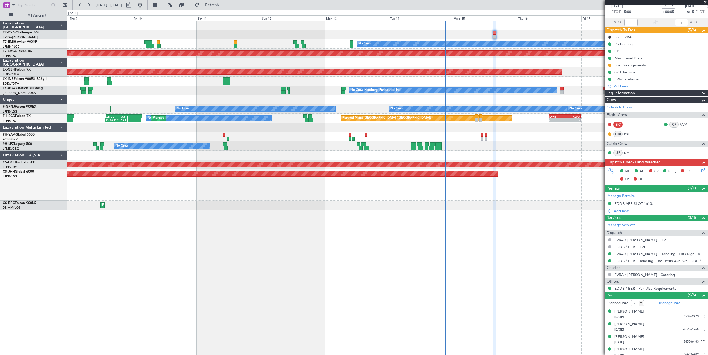
scroll to position [0, 0]
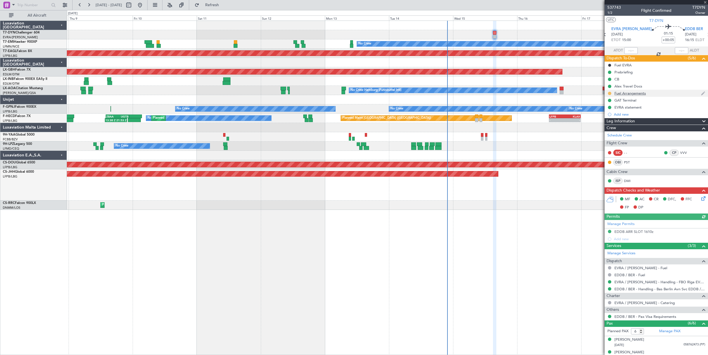
click at [610, 94] on button at bounding box center [609, 93] width 3 height 3
click at [611, 118] on span "Completed" at bounding box center [611, 118] width 19 height 6
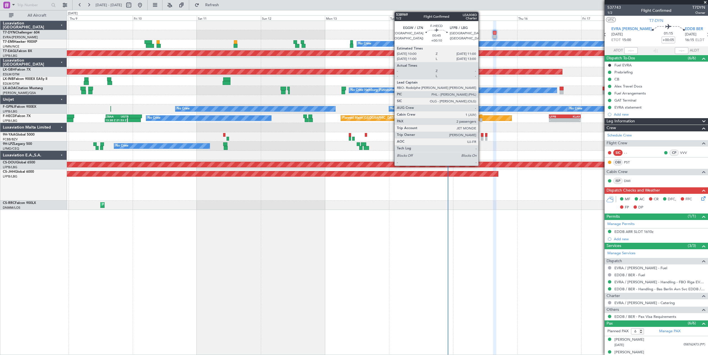
click at [481, 117] on div at bounding box center [480, 116] width 3 height 4
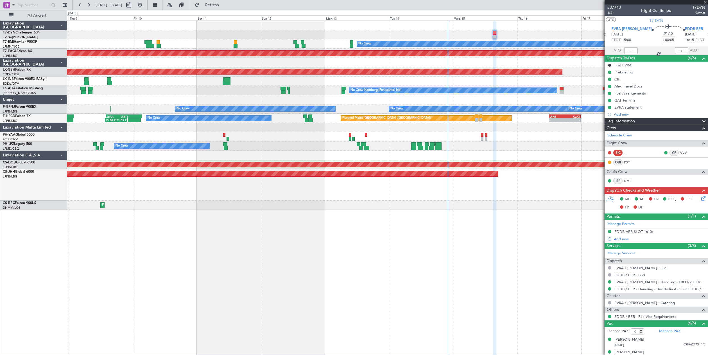
type input "+00:10"
type input "2"
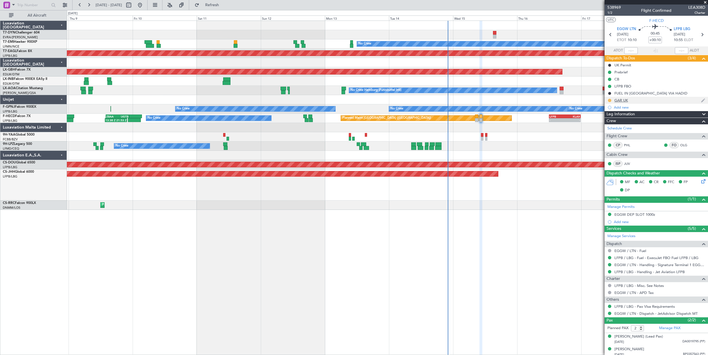
click at [609, 100] on button at bounding box center [609, 100] width 3 height 3
click at [609, 123] on span "Completed" at bounding box center [611, 125] width 19 height 6
click at [528, 140] on div at bounding box center [387, 136] width 641 height 9
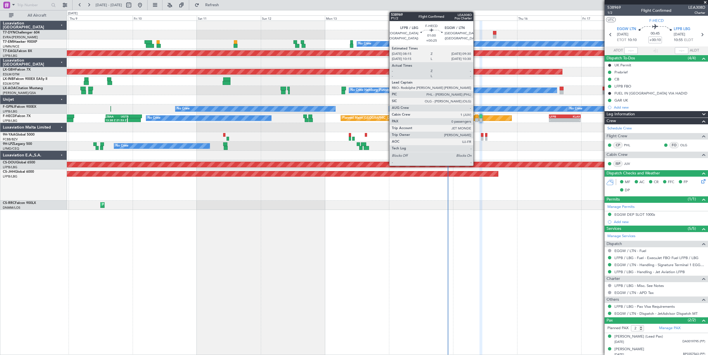
click at [476, 117] on div at bounding box center [476, 116] width 3 height 4
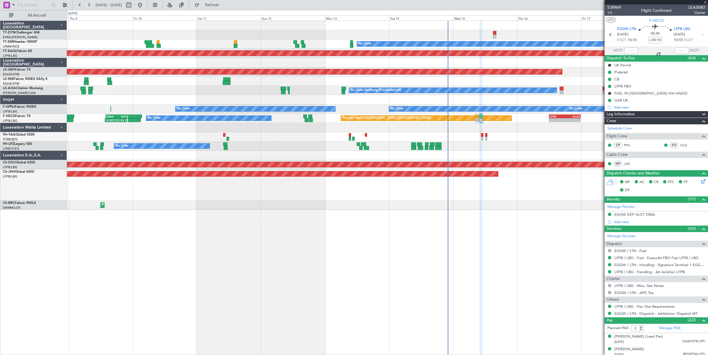
type input "+00:25"
type input "0"
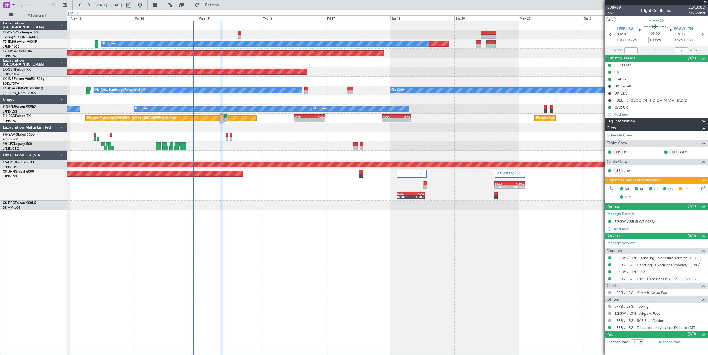
click at [227, 248] on div "Planned Maint No Crew Planned Maint [GEOGRAPHIC_DATA] (Al Maktoum Intl) Planned…" at bounding box center [387, 188] width 641 height 334
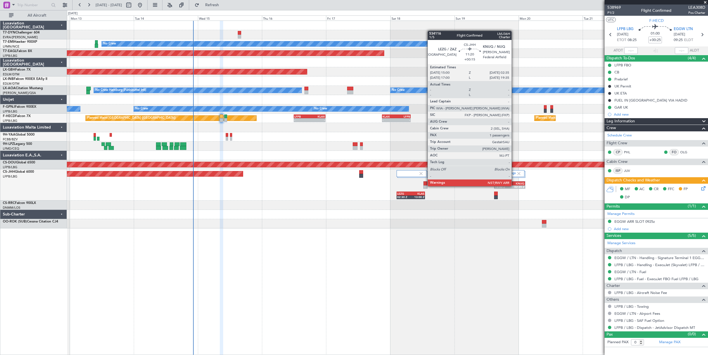
click at [514, 185] on div "02:35 Z" at bounding box center [516, 186] width 15 height 3
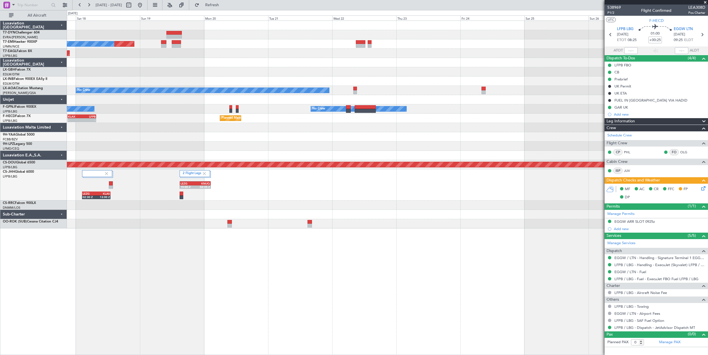
click at [225, 177] on div "Planned Maint No Crew Planned Maint Dubai (Al Maktoum Intl) Planned Maint Nurnb…" at bounding box center [387, 124] width 641 height 207
click at [225, 177] on div "LEZG 02:30 Z KLAS 13:00 Z 2 Flight Legs LEZG 15:00 Z KNUQ 02:35 Z KSJC 21:00 Z …" at bounding box center [387, 184] width 641 height 31
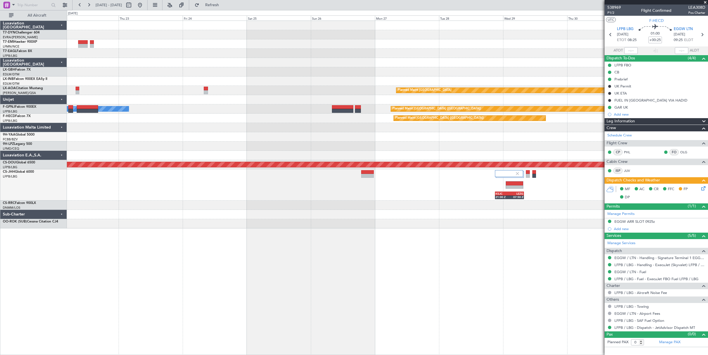
click at [264, 191] on div "KSJC 21:00 Z LEZG 07:50 Z LEZG 15:00 Z KNUQ 02:35 Z 2 Flight Legs" at bounding box center [387, 184] width 641 height 31
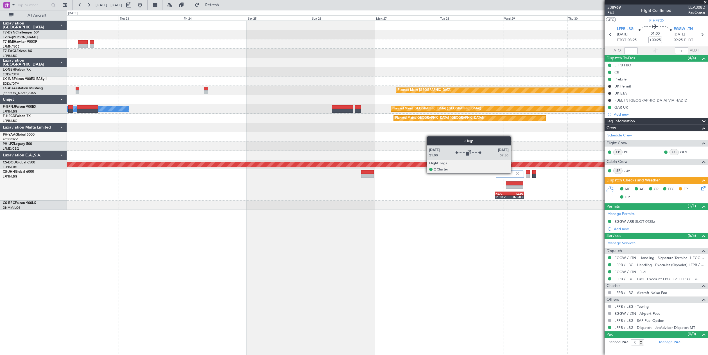
click at [513, 173] on div at bounding box center [509, 173] width 28 height 7
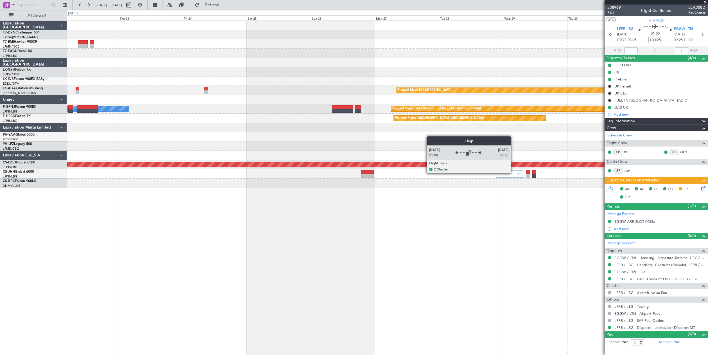
click at [513, 173] on div at bounding box center [509, 173] width 28 height 7
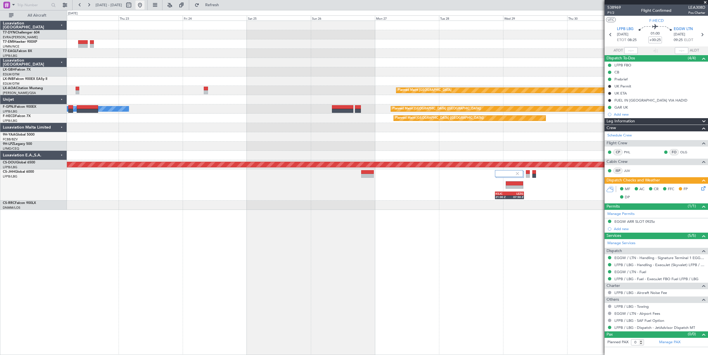
click at [144, 7] on button at bounding box center [139, 5] width 9 height 9
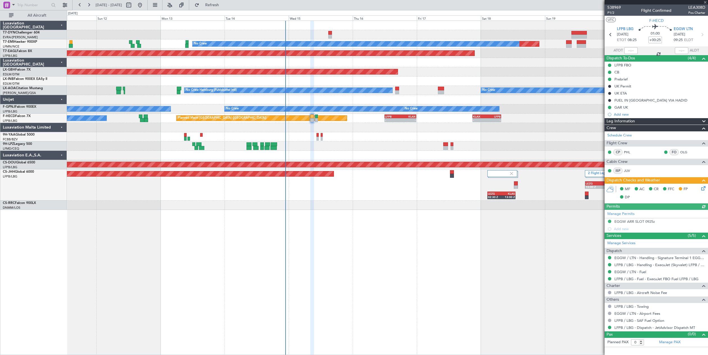
click at [379, 132] on div "Planned Maint No Crew Planned Maint Dubai (Al Maktoum Intl) Planned Maint Nurnb…" at bounding box center [387, 115] width 641 height 189
